Goal: Check status: Check status

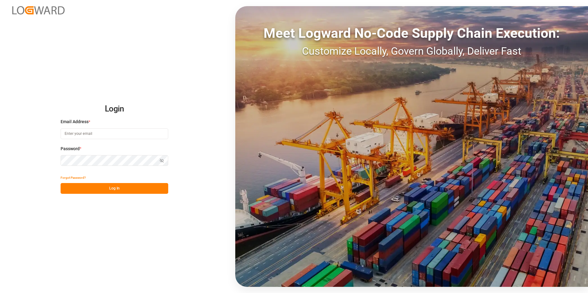
type input "[PERSON_NAME][EMAIL_ADDRESS][DOMAIN_NAME]"
click at [149, 190] on button "Log In" at bounding box center [115, 188] width 108 height 11
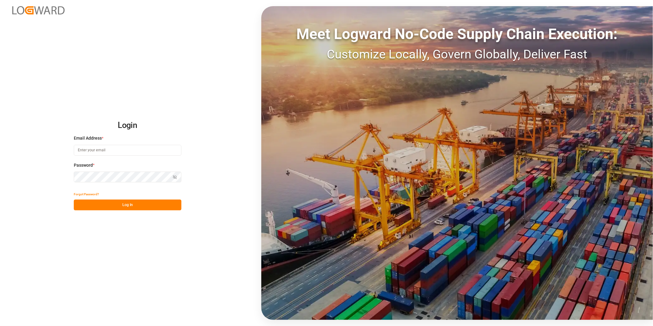
type input "[PERSON_NAME][EMAIL_ADDRESS][DOMAIN_NAME]"
click at [137, 202] on button "Log In" at bounding box center [128, 205] width 108 height 11
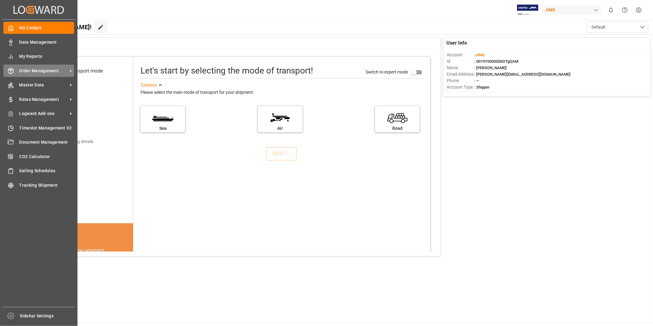
click at [63, 74] on div "Order Management Order Management" at bounding box center [38, 71] width 71 height 12
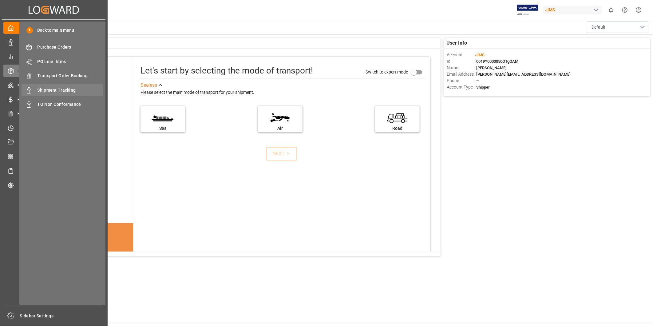
click at [61, 89] on span "Shipment Tracking" at bounding box center [71, 90] width 66 height 6
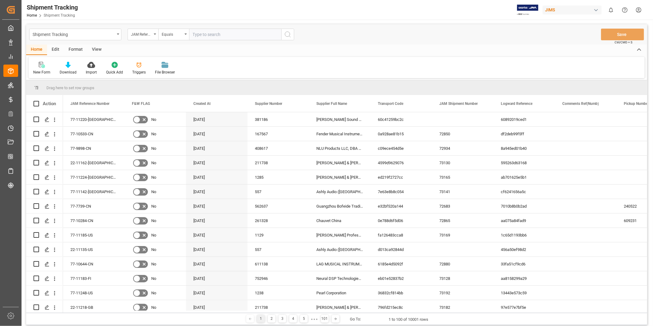
click at [207, 35] on input "text" at bounding box center [235, 35] width 92 height 12
type input "22-11214-[GEOGRAPHIC_DATA]"
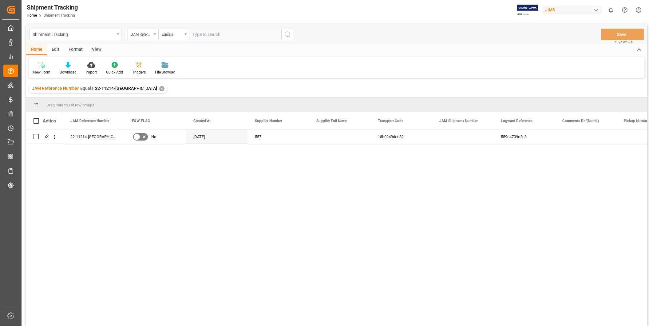
click at [98, 50] on div "View" at bounding box center [96, 50] width 19 height 10
click at [97, 50] on div "View" at bounding box center [96, 50] width 19 height 10
click at [42, 69] on div "Default" at bounding box center [39, 69] width 21 height 14
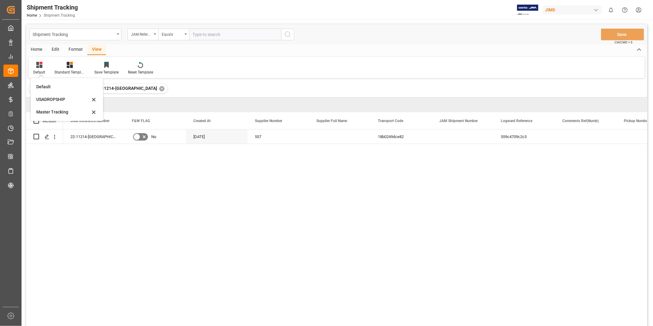
click at [100, 51] on div "View" at bounding box center [96, 50] width 19 height 10
click at [46, 71] on div "Default" at bounding box center [39, 69] width 21 height 14
click at [54, 114] on div "Master Tracking" at bounding box center [63, 112] width 54 height 6
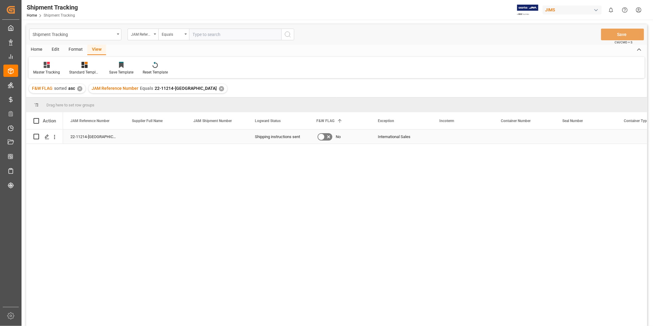
click at [453, 140] on div "Press SPACE to select this row." at bounding box center [463, 136] width 62 height 14
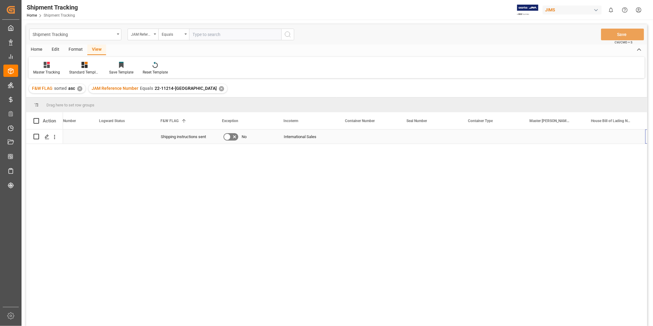
scroll to position [0, 402]
click at [429, 137] on div "Press SPACE to select this row." at bounding box center [430, 136] width 62 height 14
click at [429, 137] on input "Press SPACE to select this row." at bounding box center [430, 140] width 52 height 12
type input "22-11214-[GEOGRAPHIC_DATA]"
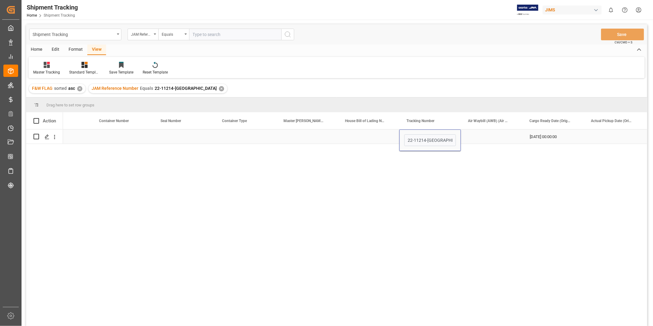
click at [467, 137] on div "Press SPACE to select this row." at bounding box center [492, 136] width 62 height 14
click at [435, 137] on div "22-11214-[GEOGRAPHIC_DATA]" at bounding box center [430, 136] width 62 height 14
click at [500, 139] on div "Press SPACE to select this row." at bounding box center [492, 136] width 62 height 14
click at [435, 141] on div "22-11214-[GEOGRAPHIC_DATA]" at bounding box center [430, 136] width 62 height 14
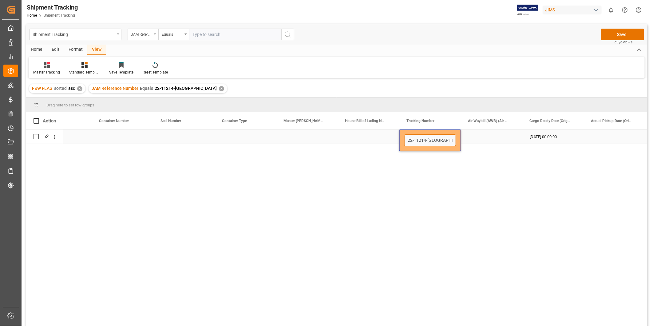
click at [435, 141] on input "22-11214-[GEOGRAPHIC_DATA]" at bounding box center [430, 140] width 52 height 12
paste input "818119734907"
type input "818119734907"
click at [477, 137] on div "Press SPACE to select this row." at bounding box center [492, 136] width 62 height 14
click at [452, 137] on div "818119734907" at bounding box center [430, 136] width 62 height 14
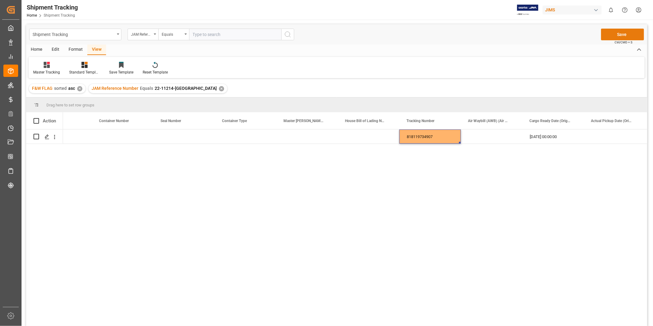
click at [588, 33] on button "Save" at bounding box center [622, 35] width 43 height 12
click at [544, 135] on div "[DATE] 00:00:00" at bounding box center [553, 136] width 62 height 14
click at [588, 134] on div "Press SPACE to select this row." at bounding box center [615, 136] width 62 height 14
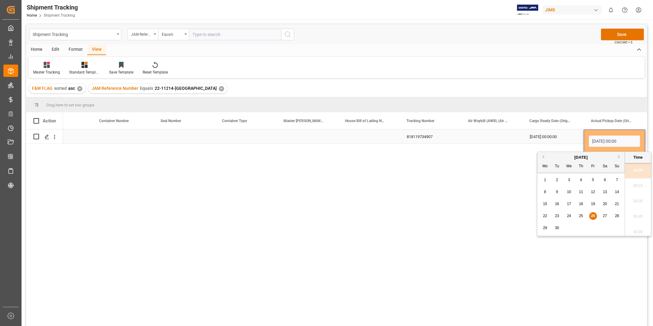
scroll to position [355, 0]
type input "[DATE] 00:00`"
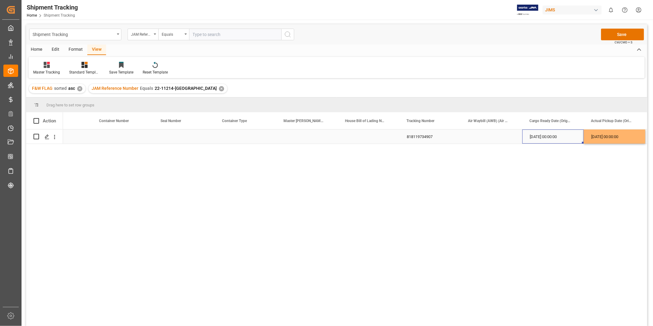
click at [539, 141] on div "[DATE] 00:00:00" at bounding box center [553, 136] width 62 height 14
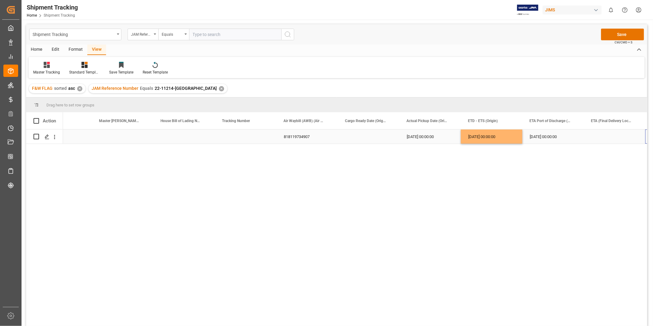
scroll to position [0, 586]
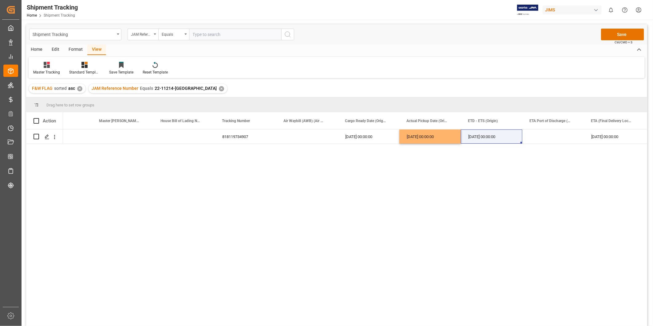
click at [459, 223] on div "818119734907 [DATE] 00:00:00 [DATE] 00:00:00 [DATE] 00:00:00 [DATE] 00:00:00" at bounding box center [355, 229] width 584 height 201
click at [588, 136] on div "[DATE] 00:00:00" at bounding box center [615, 136] width 62 height 14
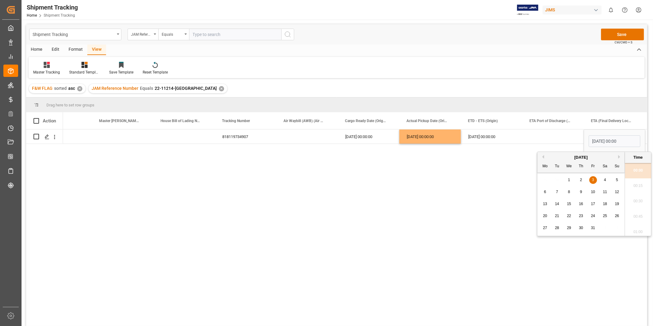
click at [558, 193] on span "7" at bounding box center [557, 192] width 2 height 4
type input "[DATE] 00:00"
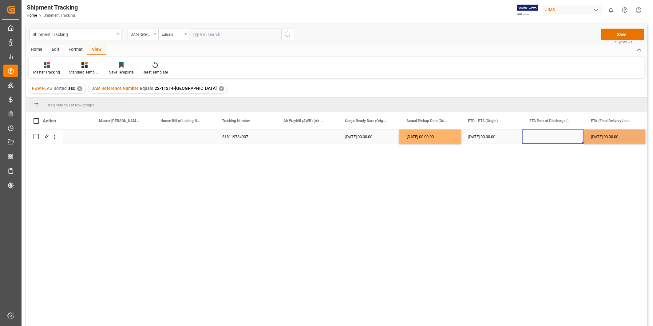
click at [550, 138] on div "Press SPACE to select this row." at bounding box center [553, 136] width 62 height 14
click at [588, 36] on button "Save" at bounding box center [622, 35] width 43 height 12
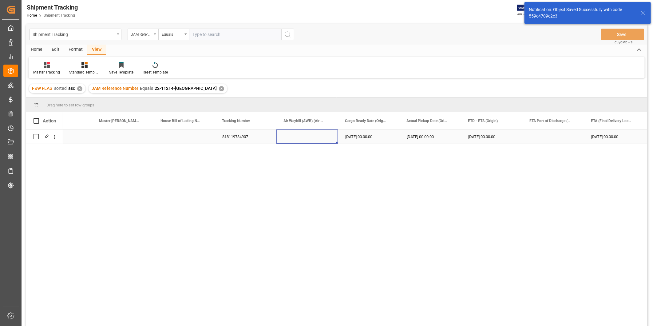
click at [329, 136] on div "Press SPACE to select this row." at bounding box center [307, 136] width 62 height 14
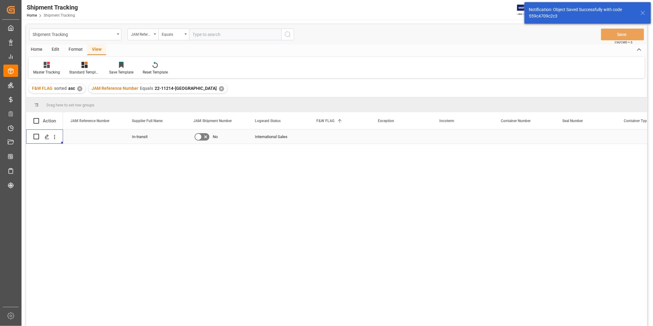
scroll to position [0, 0]
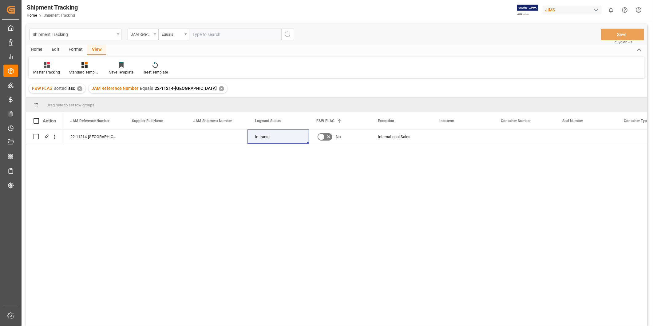
click at [219, 87] on div "✕" at bounding box center [221, 88] width 5 height 5
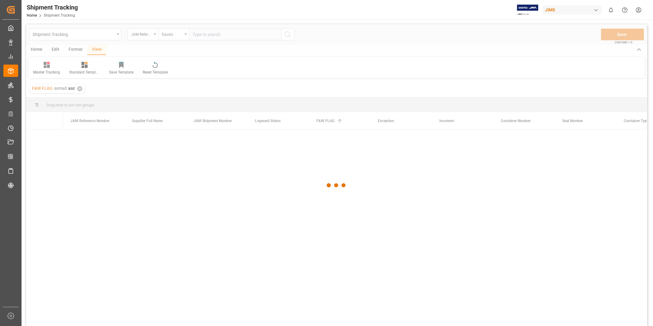
click at [83, 90] on div at bounding box center [336, 185] width 621 height 322
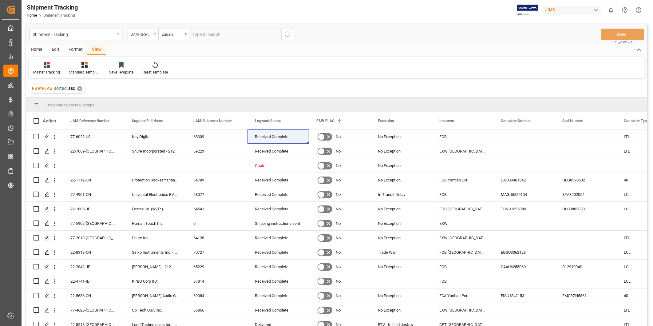
click at [81, 90] on div "F&W FLAG sorted asc ✕" at bounding box center [57, 88] width 57 height 9
click at [79, 90] on div "✕" at bounding box center [79, 88] width 5 height 5
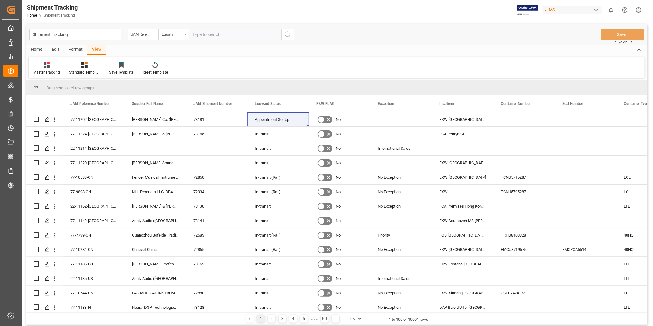
paste input "22-9885-CN"
type input "22-9885-CN"
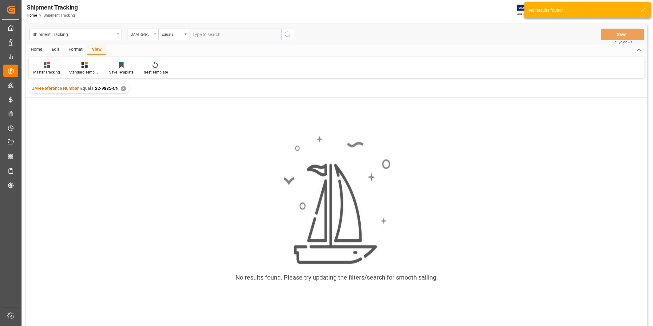
click at [122, 91] on div "✕" at bounding box center [123, 88] width 5 height 5
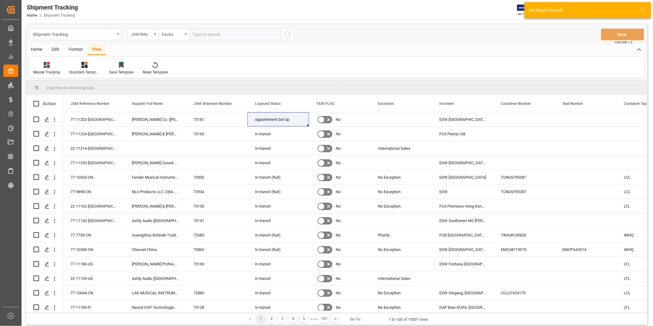
click at [210, 34] on input "text" at bounding box center [235, 35] width 92 height 12
paste input "22-9885-CN"
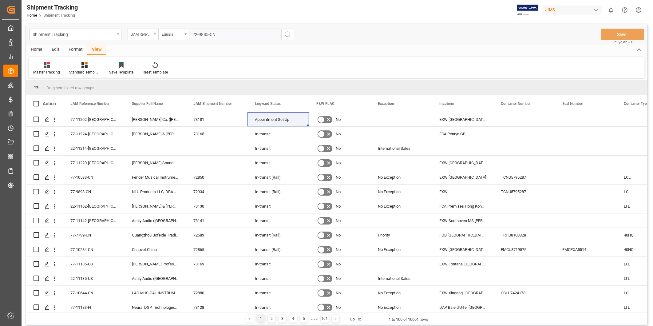
type input "22-9885-CN"
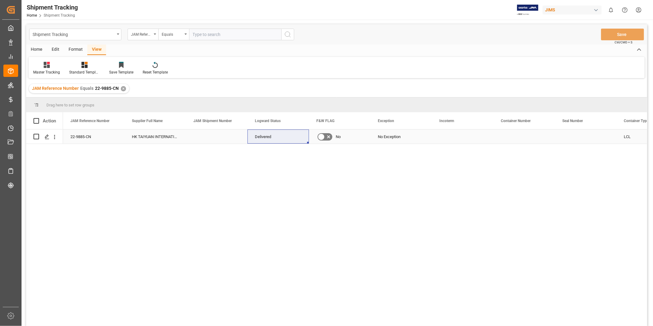
click at [215, 141] on div "Press SPACE to select this row." at bounding box center [217, 136] width 62 height 14
